Goal: Information Seeking & Learning: Learn about a topic

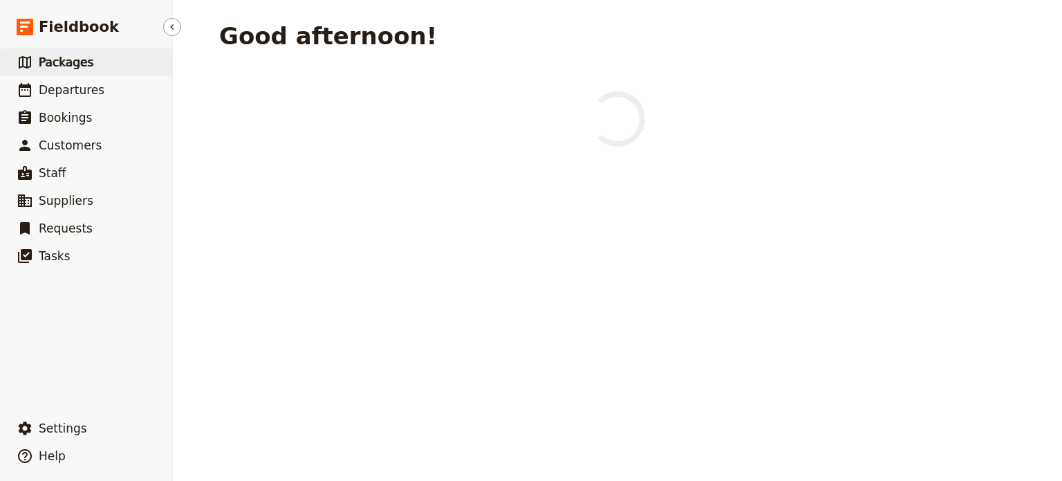
click at [60, 57] on span "Packages" at bounding box center [66, 62] width 55 height 14
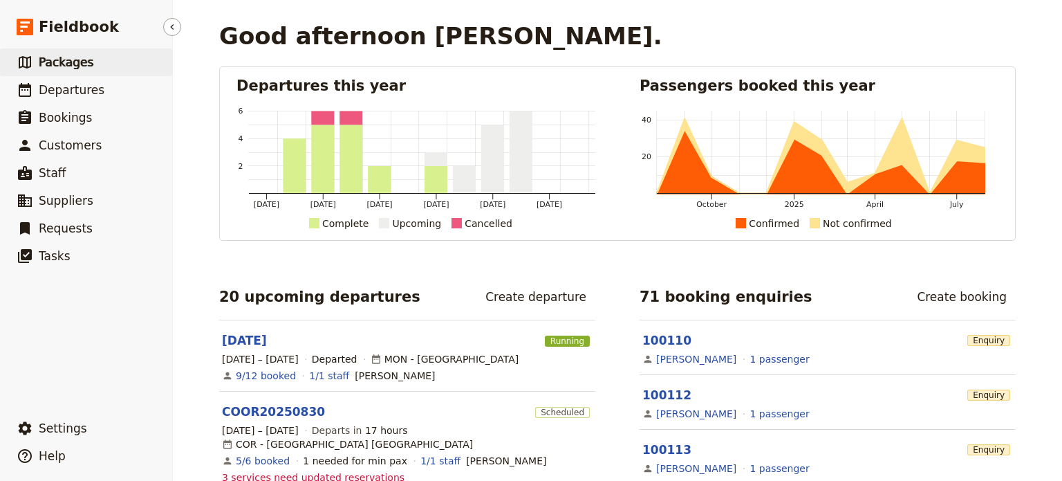
click at [41, 60] on span "Packages" at bounding box center [66, 62] width 55 height 14
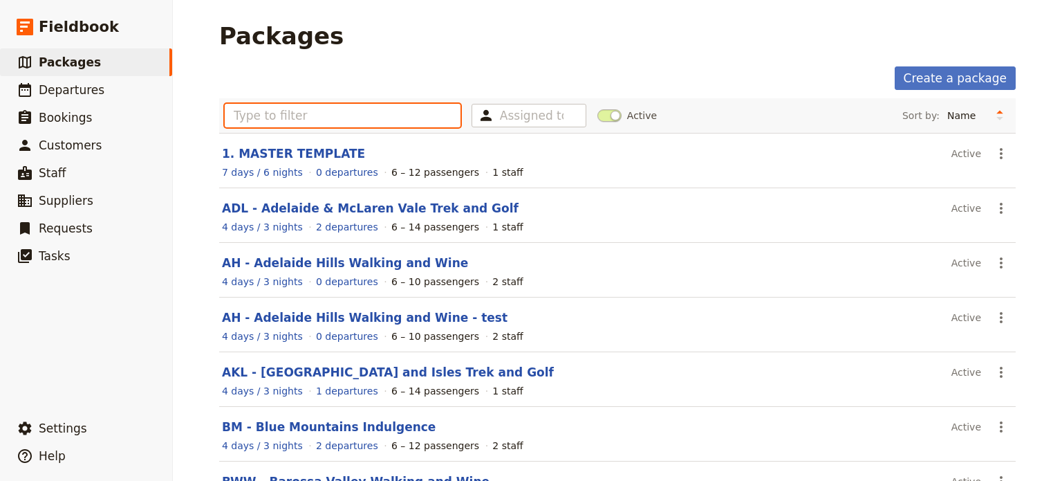
click at [275, 107] on input "text" at bounding box center [343, 116] width 236 height 24
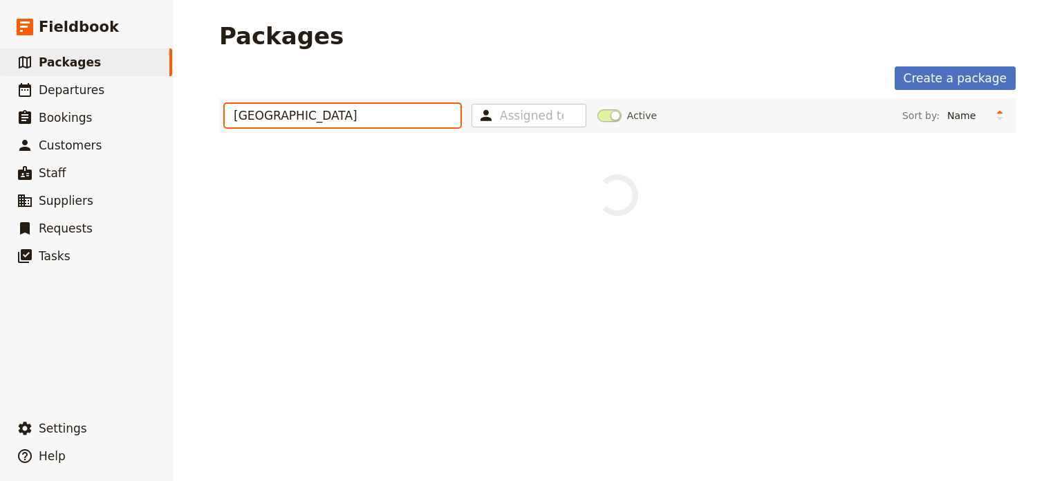
type input "[GEOGRAPHIC_DATA]"
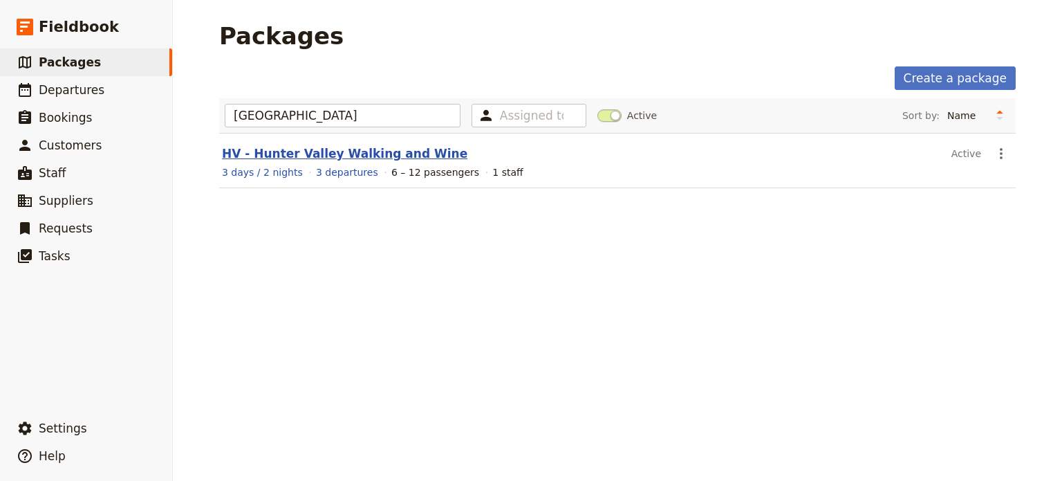
click at [329, 147] on link "HV - Hunter Valley Walking and Wine" at bounding box center [345, 154] width 246 height 14
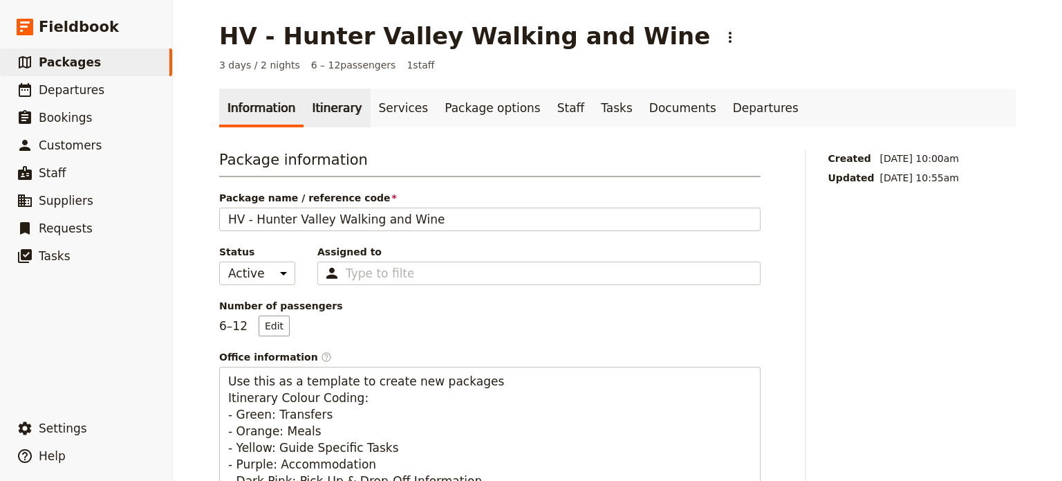
click at [312, 113] on link "Itinerary" at bounding box center [337, 108] width 66 height 39
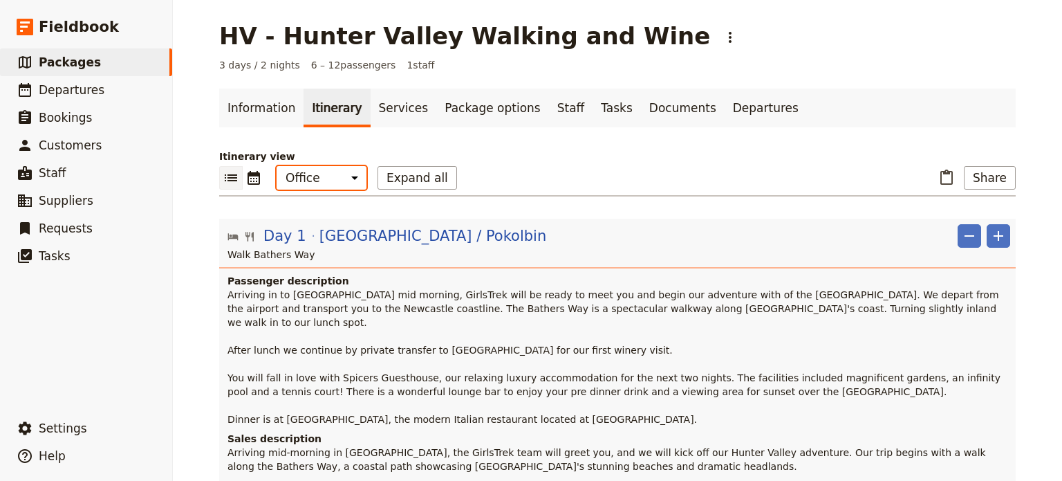
click at [321, 180] on select "Office Guide Passenger Sales" at bounding box center [322, 178] width 90 height 24
select select "MARKETING"
click at [277, 166] on select "Office Guide Passenger Sales" at bounding box center [322, 178] width 90 height 24
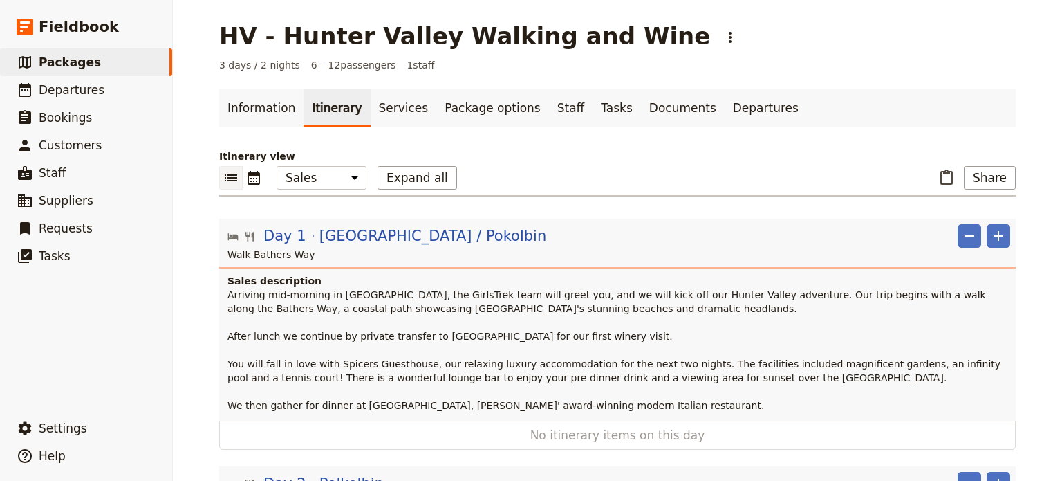
click at [321, 347] on p "Arriving mid-morning in [GEOGRAPHIC_DATA], the GirlsTrek team will greet you, a…" at bounding box center [619, 350] width 783 height 124
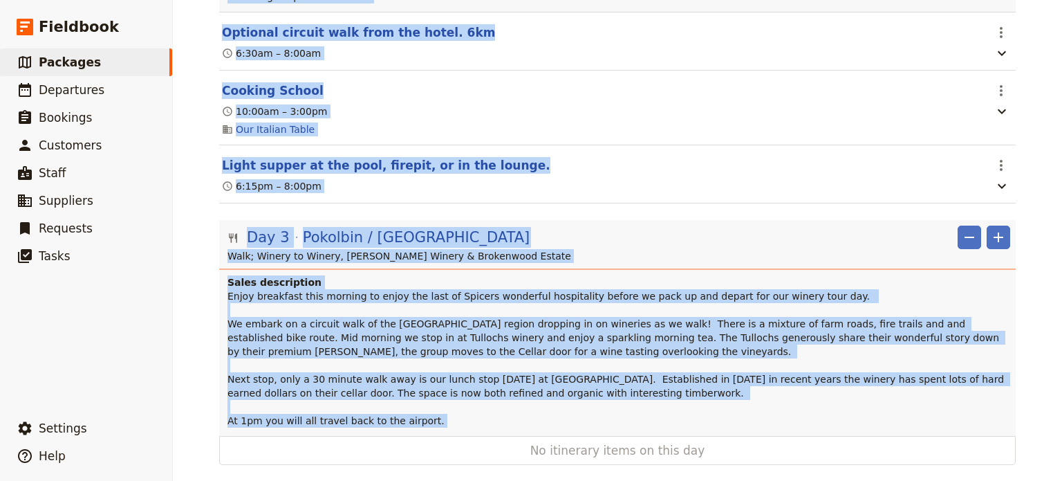
scroll to position [678, 0]
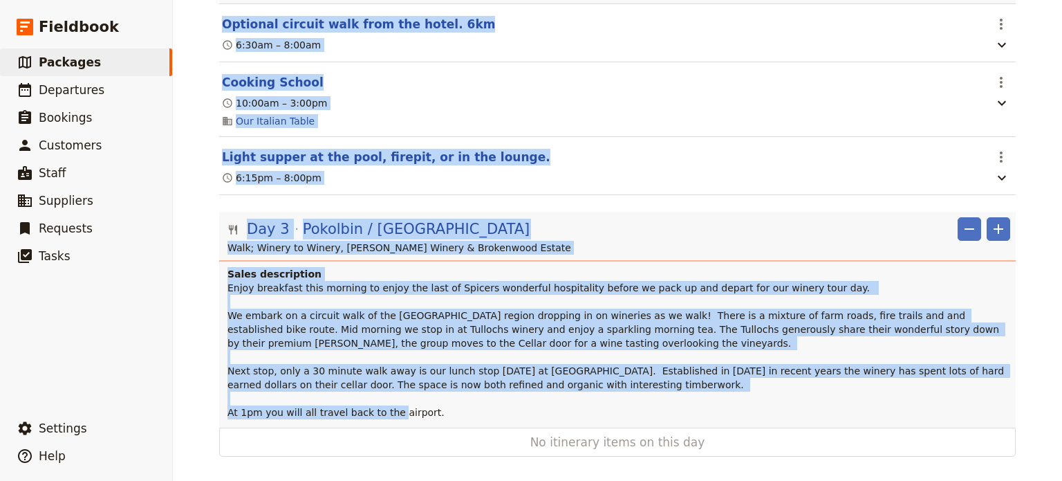
drag, startPoint x: 225, startPoint y: 138, endPoint x: 465, endPoint y: 393, distance: 350.3
copy div "lore ipsumdolors Ametcons adi-elitsed do Eiusmodte, inc UtlabOree dolo magn ali…"
